Goal: Task Accomplishment & Management: Use online tool/utility

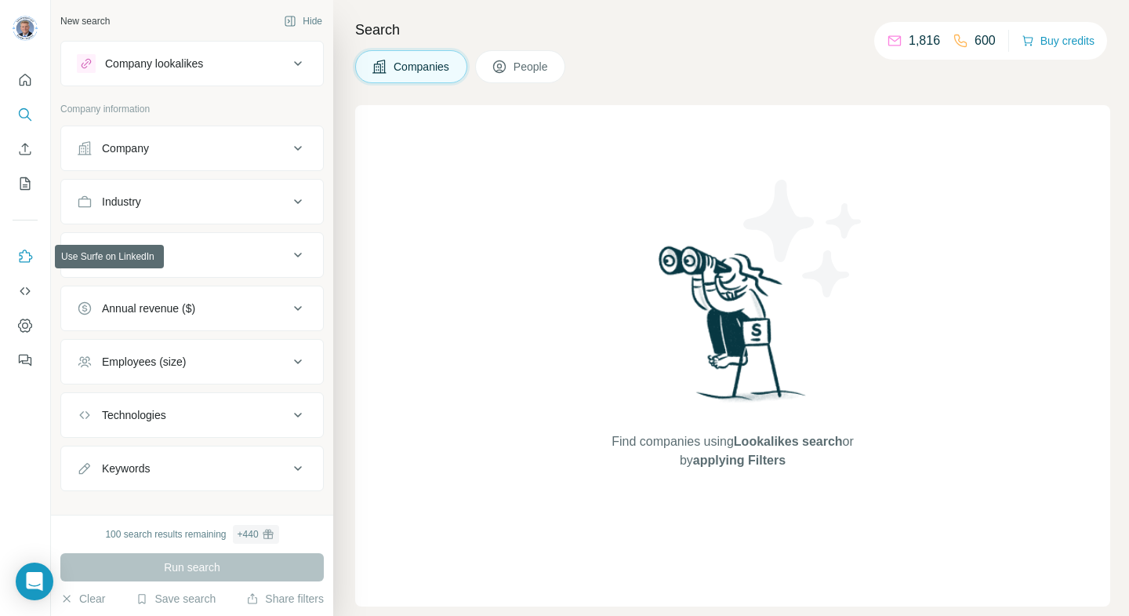
click at [22, 257] on icon "Use Surfe on LinkedIn" at bounding box center [26, 255] width 13 height 13
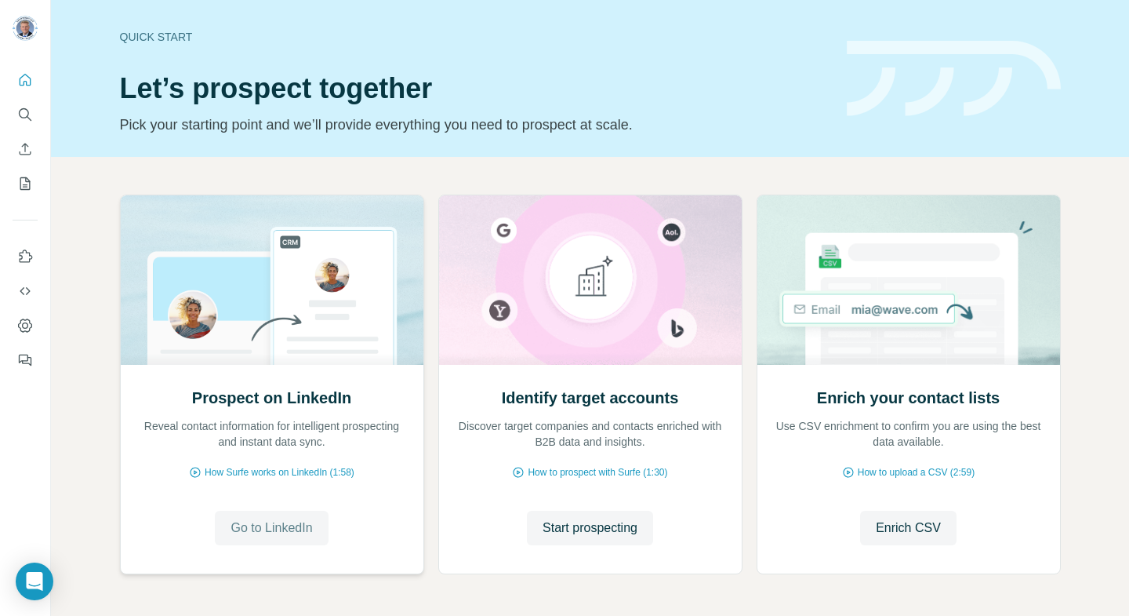
click at [296, 523] on span "Go to LinkedIn" at bounding box center [272, 527] width 82 height 19
